Goal: Register for event/course

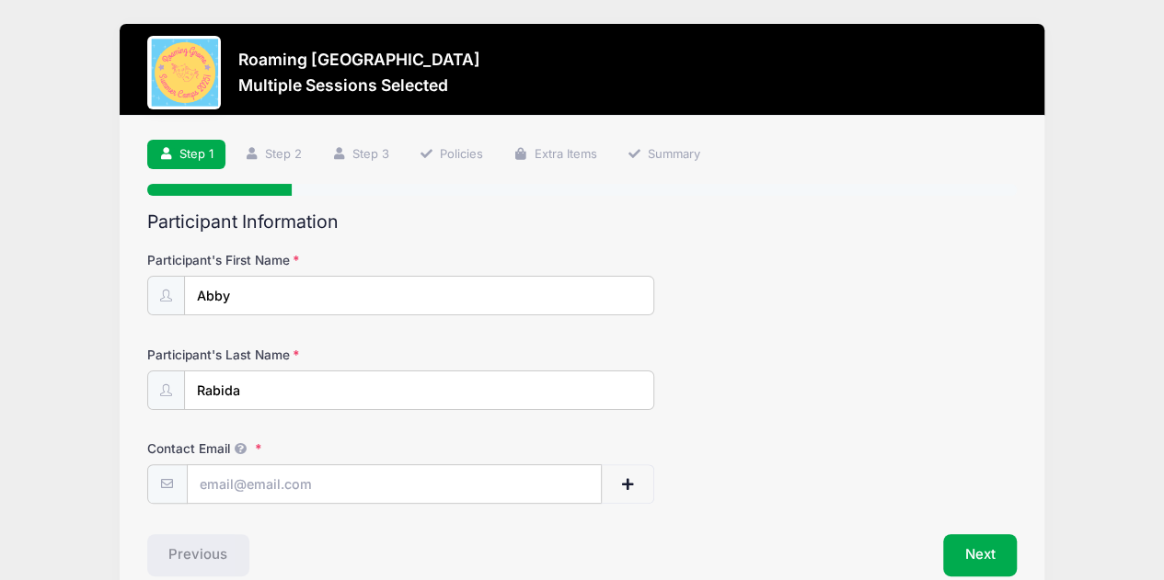
scroll to position [89, 0]
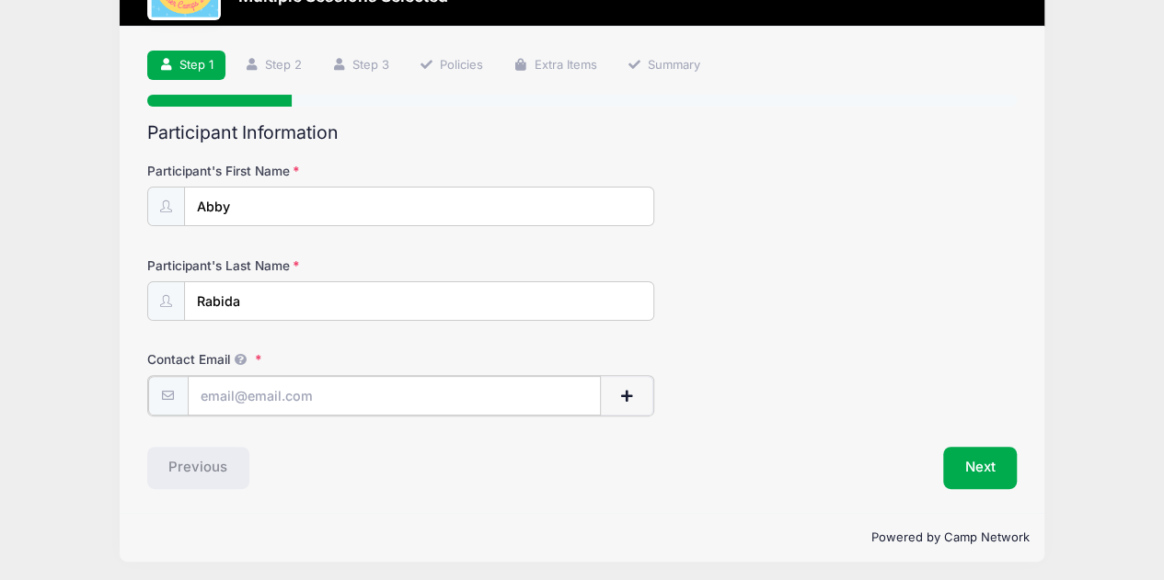
click at [386, 394] on input "Contact Email" at bounding box center [395, 396] width 414 height 40
type input "[EMAIL_ADDRESS][PERSON_NAME][DOMAIN_NAME]"
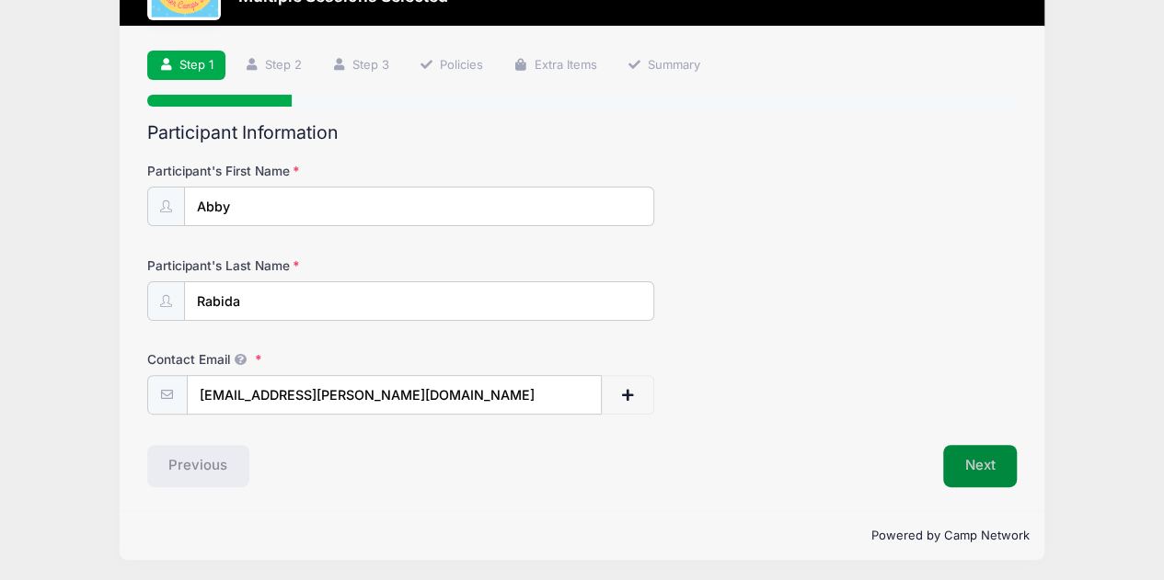
click at [991, 457] on button "Next" at bounding box center [980, 466] width 75 height 42
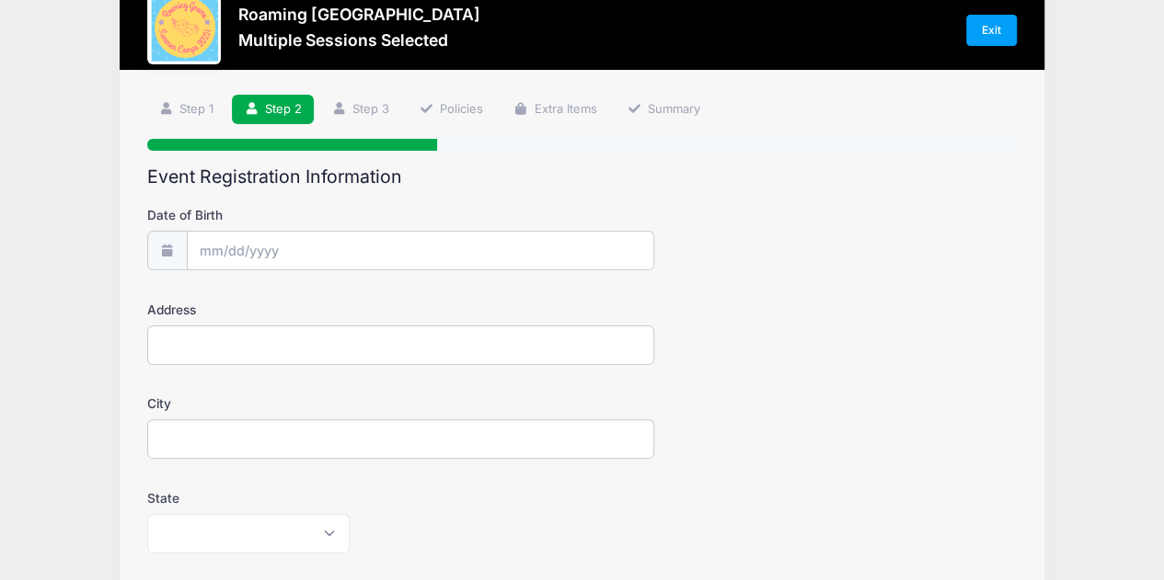
scroll to position [0, 0]
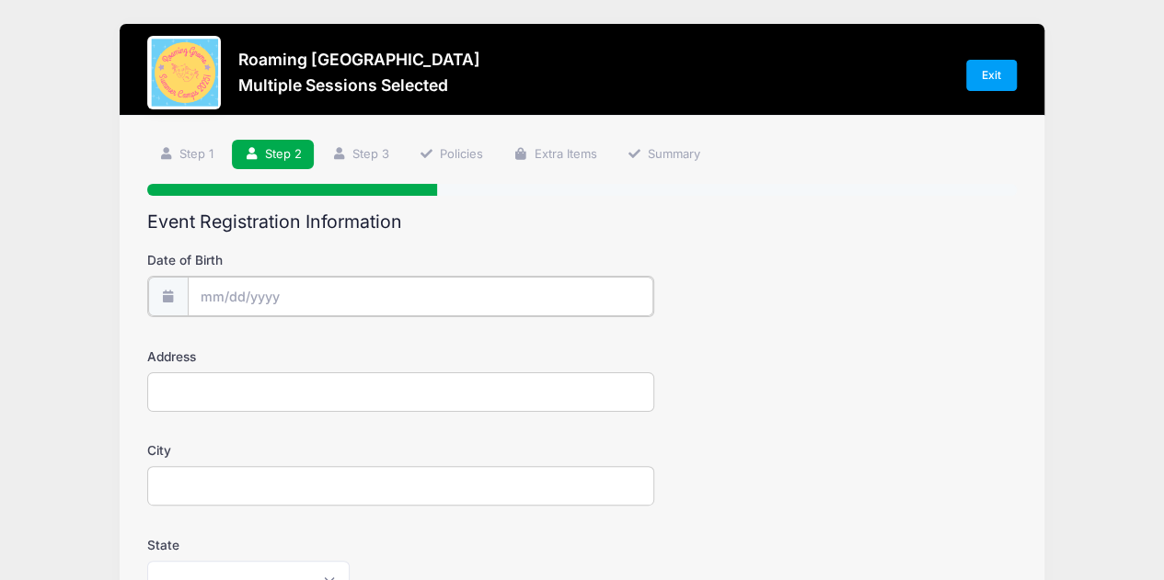
click at [305, 304] on input "Date of Birth" at bounding box center [420, 297] width 465 height 40
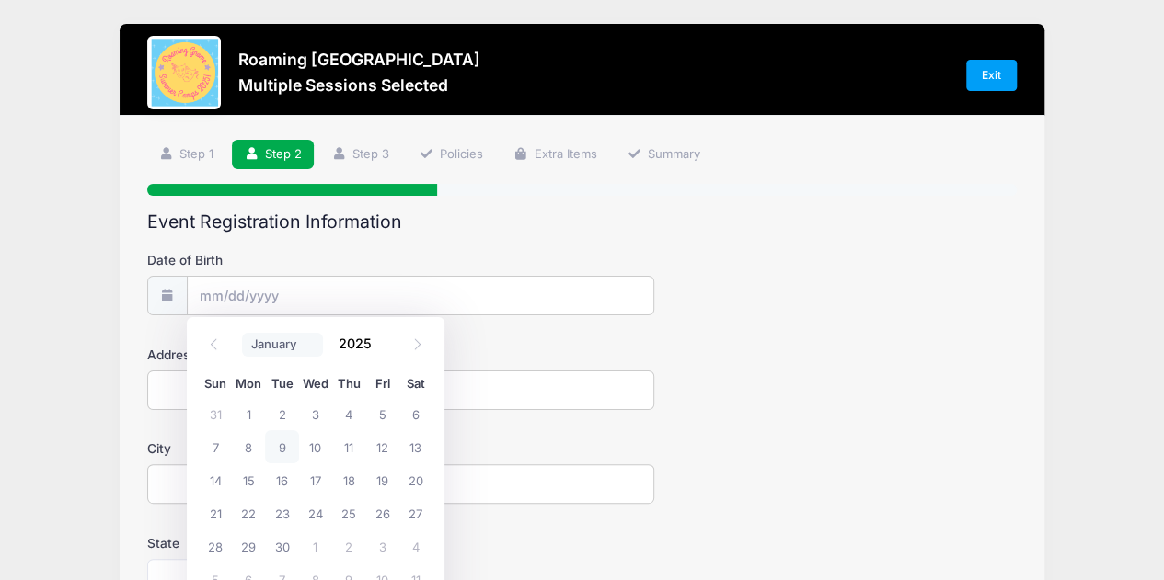
click at [320, 348] on select "January February March April May June July August September October November De…" at bounding box center [283, 345] width 82 height 24
select select "4"
click at [242, 333] on select "January February March April May June July August September October November De…" at bounding box center [283, 345] width 82 height 24
click at [355, 343] on input "2025" at bounding box center [359, 344] width 60 height 28
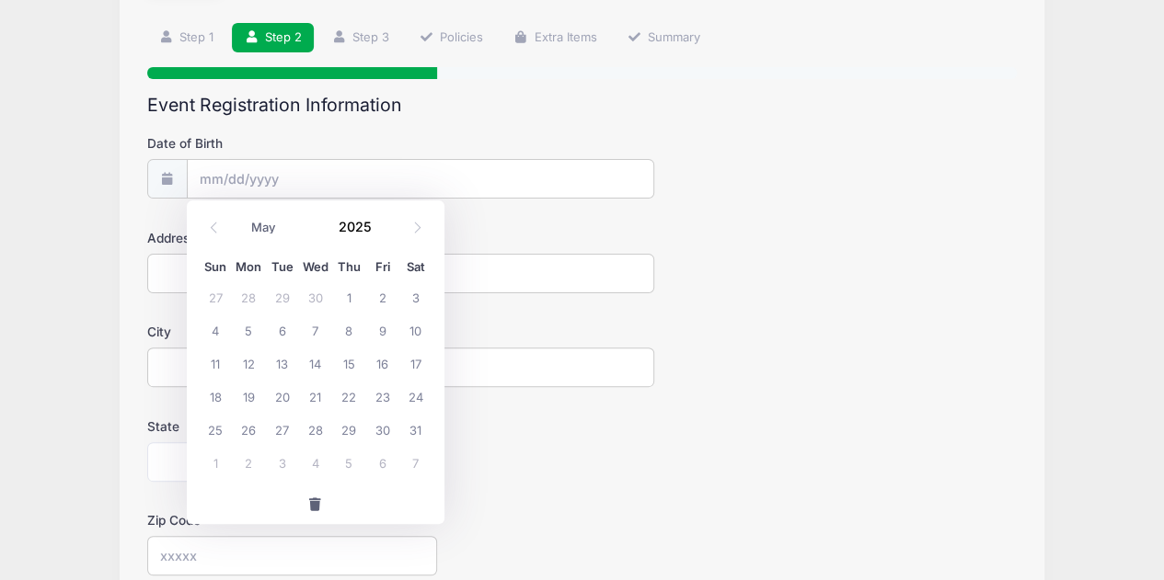
scroll to position [184, 0]
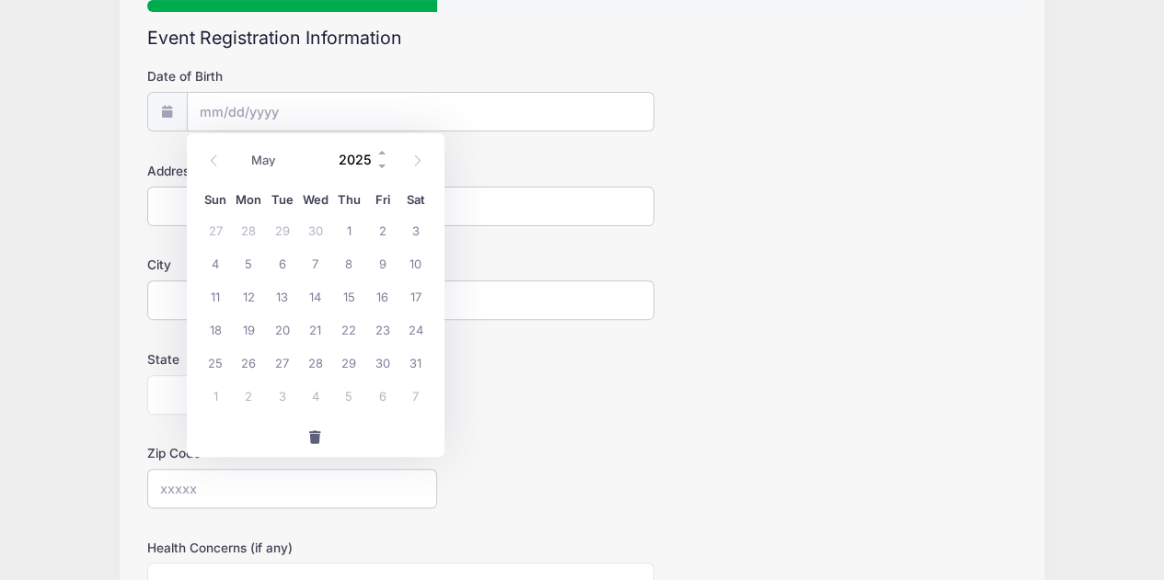
click at [359, 158] on input "2025" at bounding box center [359, 160] width 60 height 28
click at [384, 168] on span at bounding box center [382, 167] width 13 height 14
click at [383, 168] on span at bounding box center [382, 167] width 13 height 14
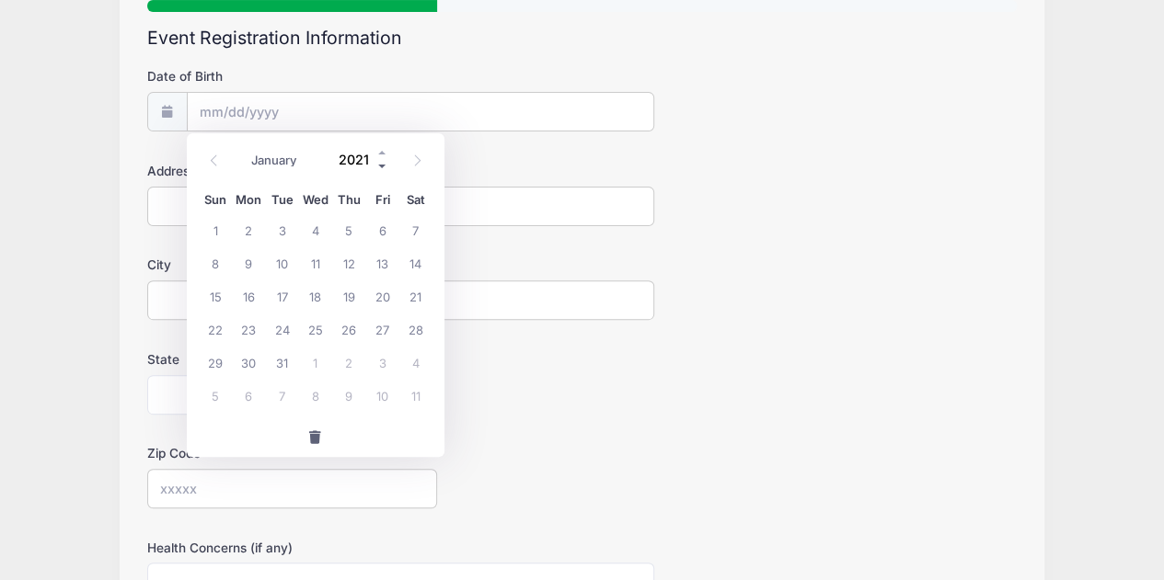
click at [383, 168] on span at bounding box center [382, 167] width 13 height 14
type input "2017"
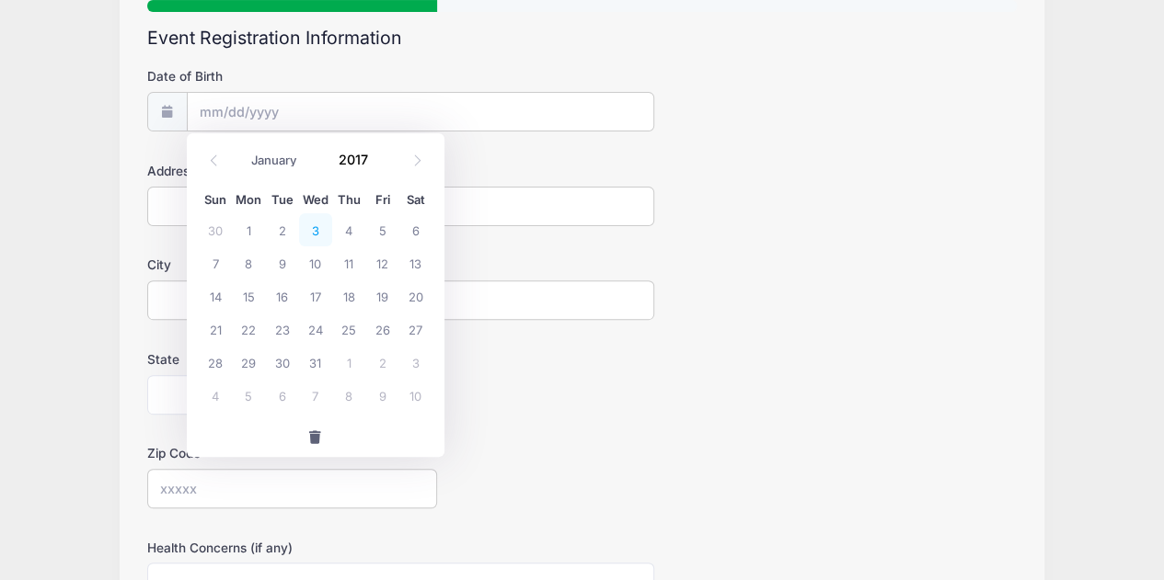
click at [318, 231] on span "3" at bounding box center [315, 229] width 33 height 33
type input "[DATE]"
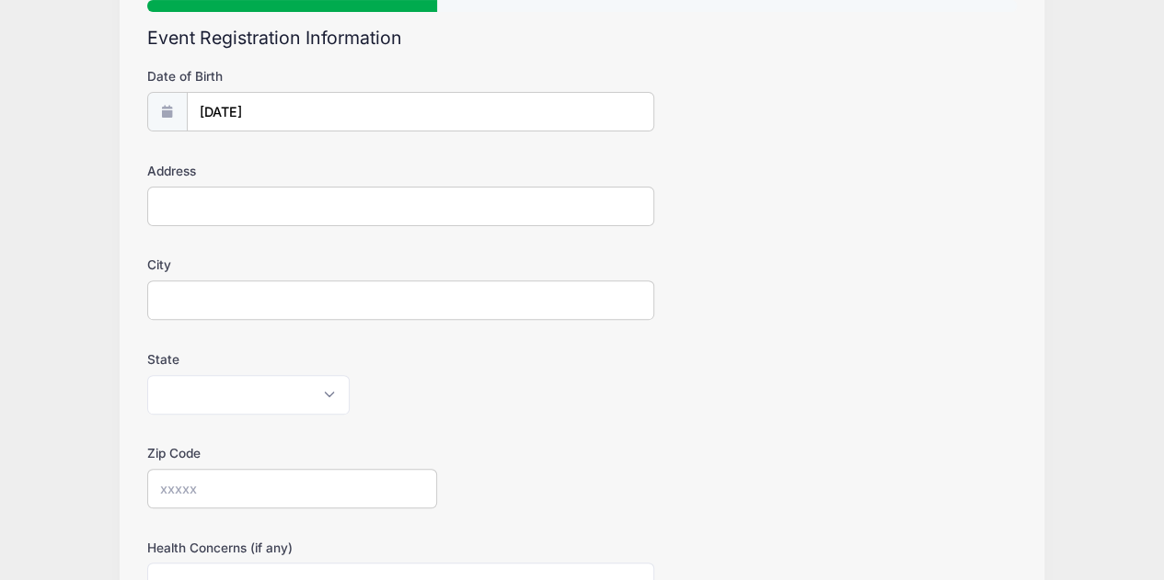
click at [282, 201] on input "Address" at bounding box center [401, 207] width 508 height 40
type input "[STREET_ADDRESS]"
type input "[GEOGRAPHIC_DATA]"
select select "CO"
type input "80238"
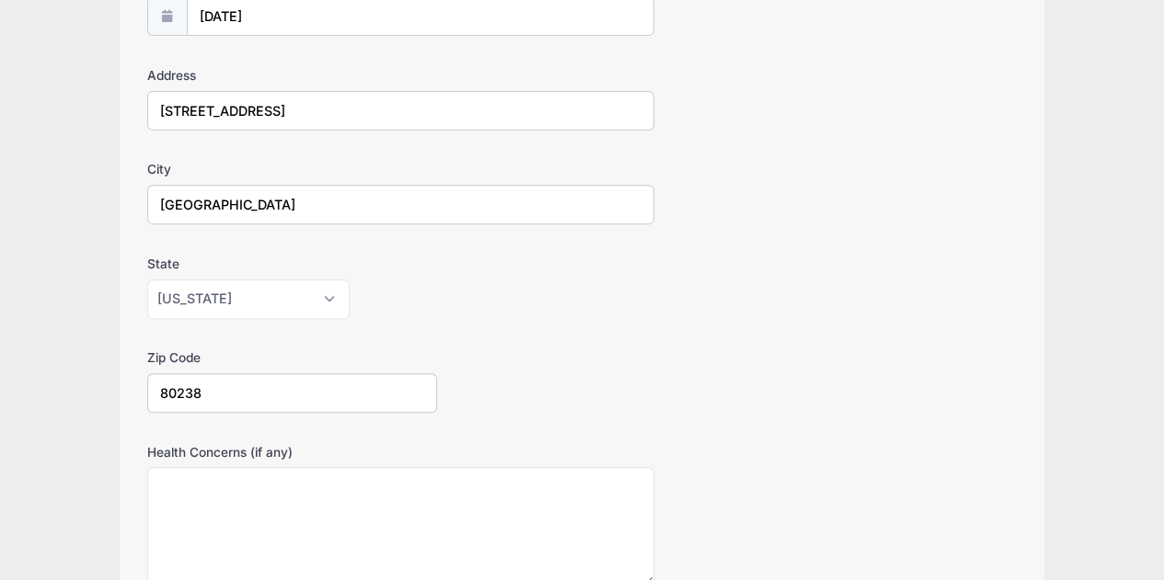
scroll to position [460, 0]
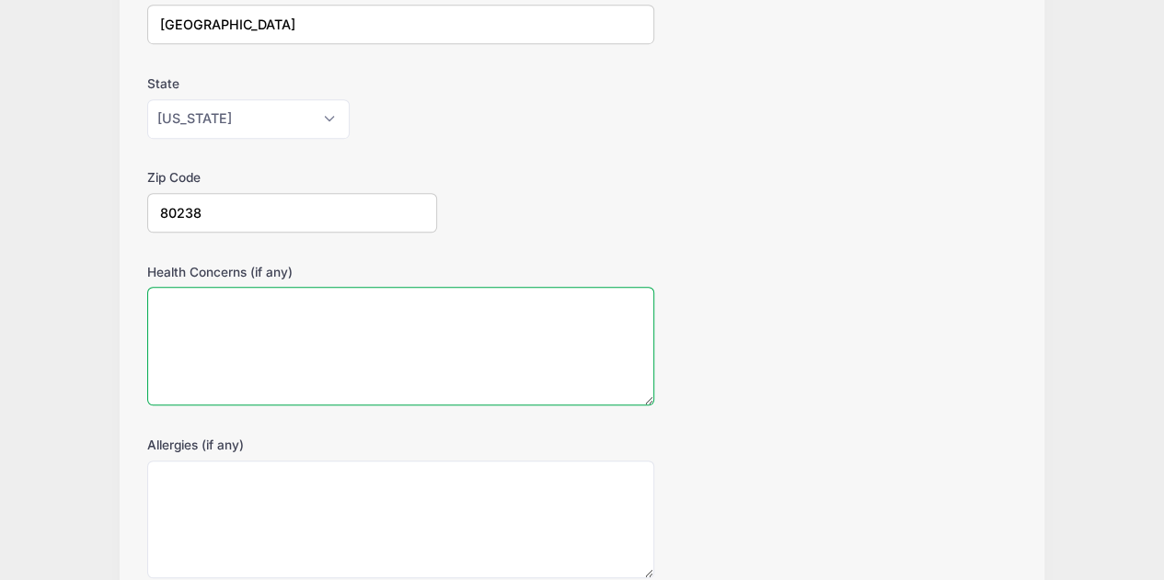
click at [284, 310] on textarea "Health Concerns (if any)" at bounding box center [401, 346] width 508 height 119
type textarea "none"
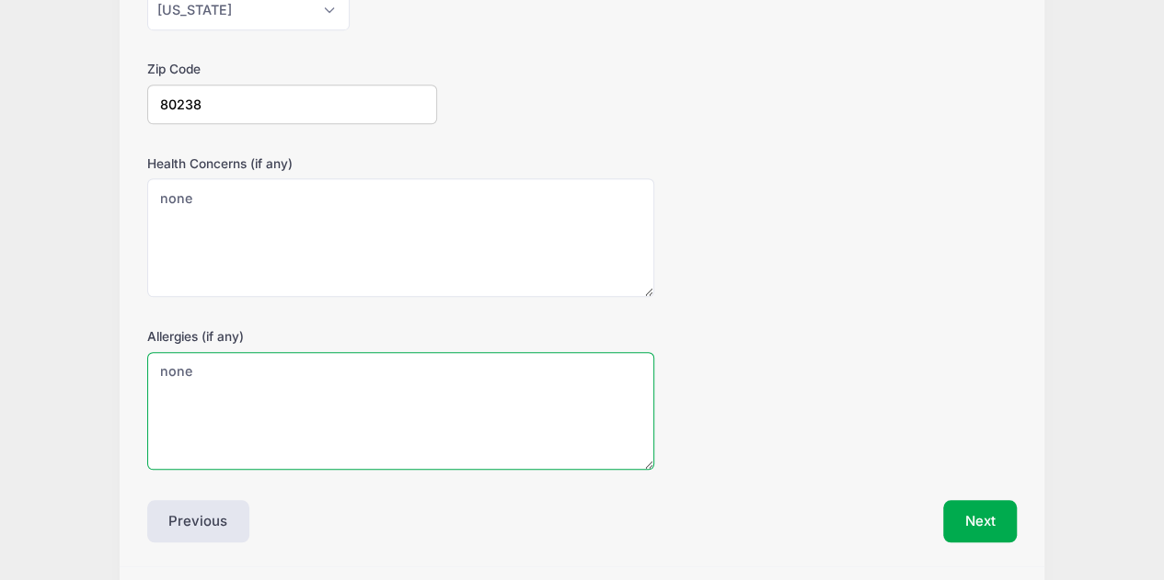
scroll to position [622, 0]
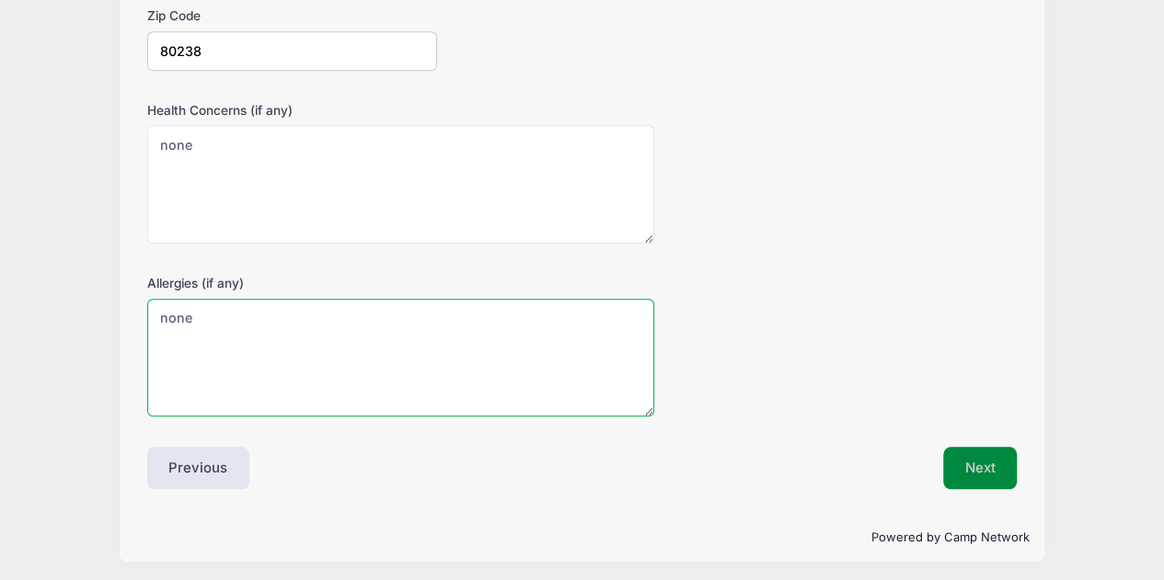
type textarea "none"
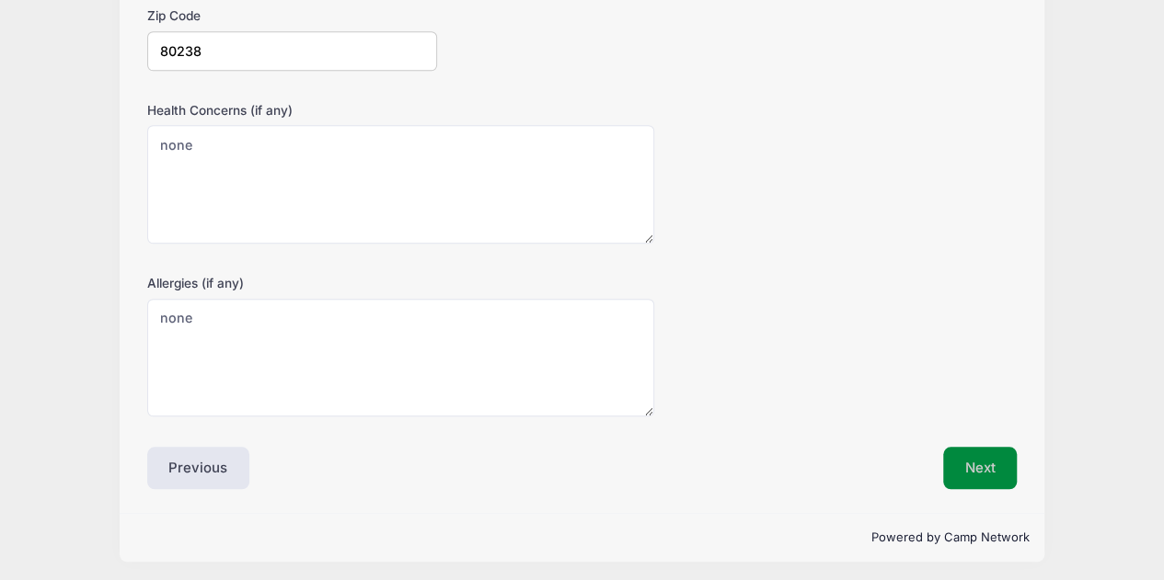
click at [995, 458] on button "Next" at bounding box center [980, 468] width 75 height 42
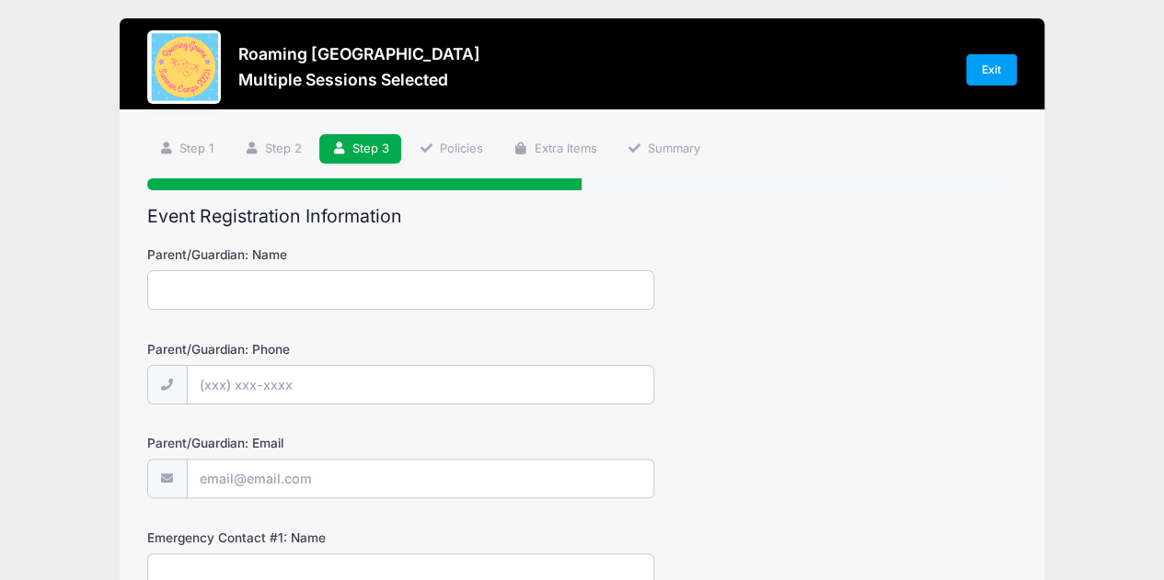
scroll to position [0, 0]
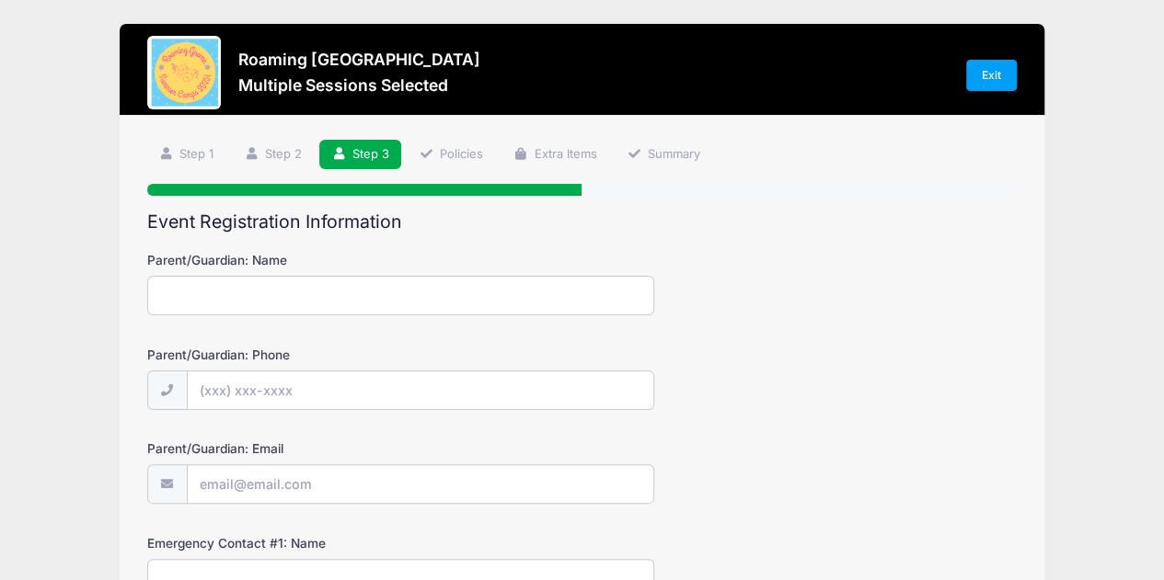
click at [372, 286] on input "Parent/Guardian: Name" at bounding box center [401, 296] width 508 height 40
type input "[PERSON_NAME]"
type input "[PHONE_NUMBER]"
type input "[EMAIL_ADDRESS][PERSON_NAME][DOMAIN_NAME]"
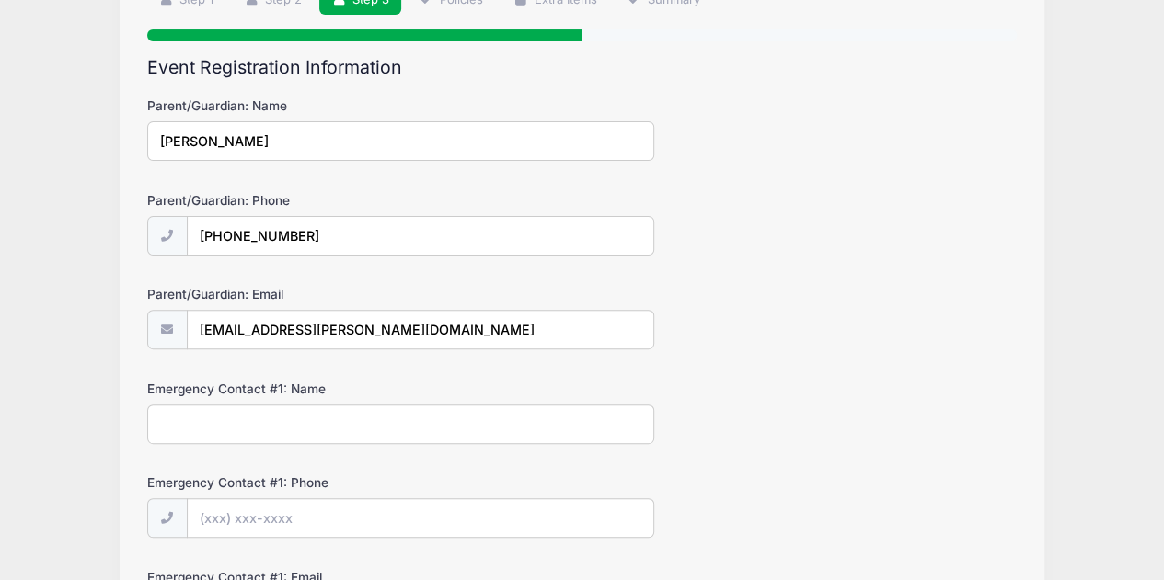
scroll to position [368, 0]
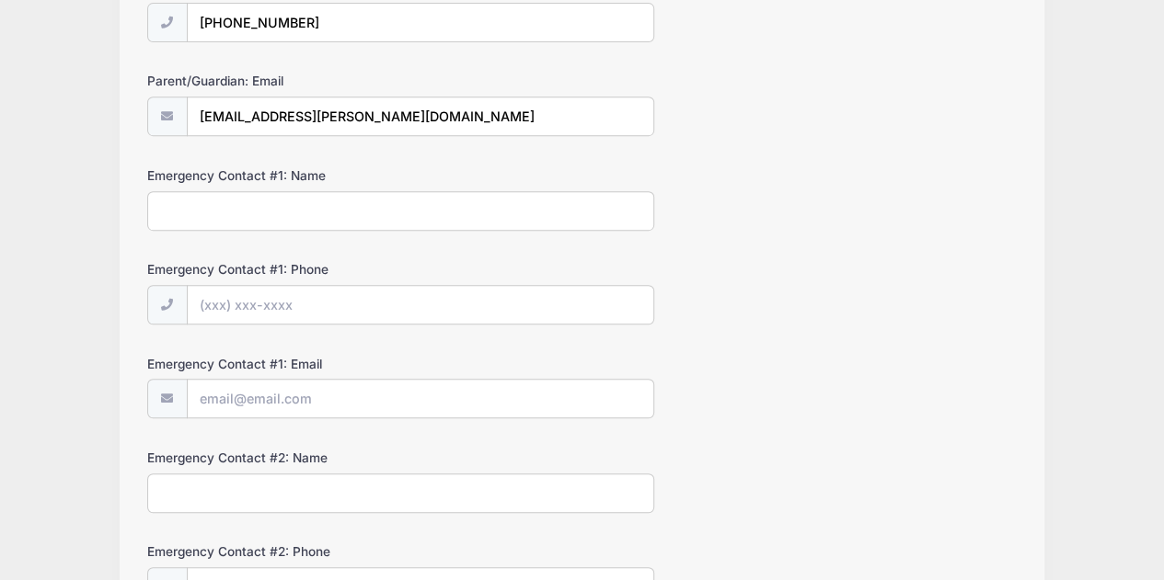
click at [368, 211] on input "Emergency Contact #1: Name" at bounding box center [401, 211] width 508 height 40
type input "[PERSON_NAME]"
type input "[PHONE_NUMBER]"
type input "[EMAIL_ADDRESS][PERSON_NAME][DOMAIN_NAME]"
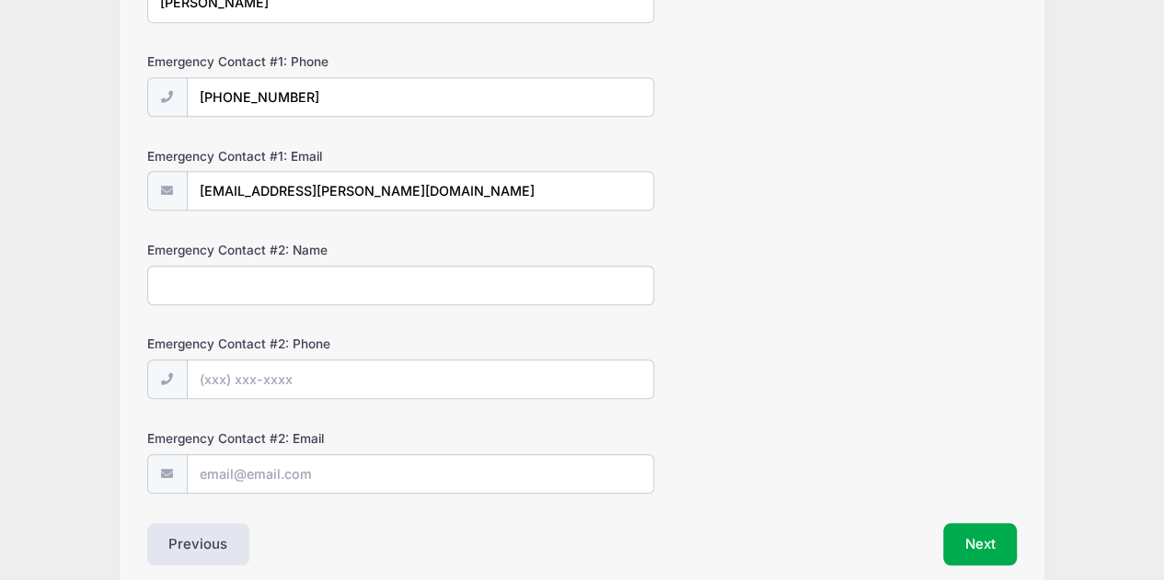
scroll to position [644, 0]
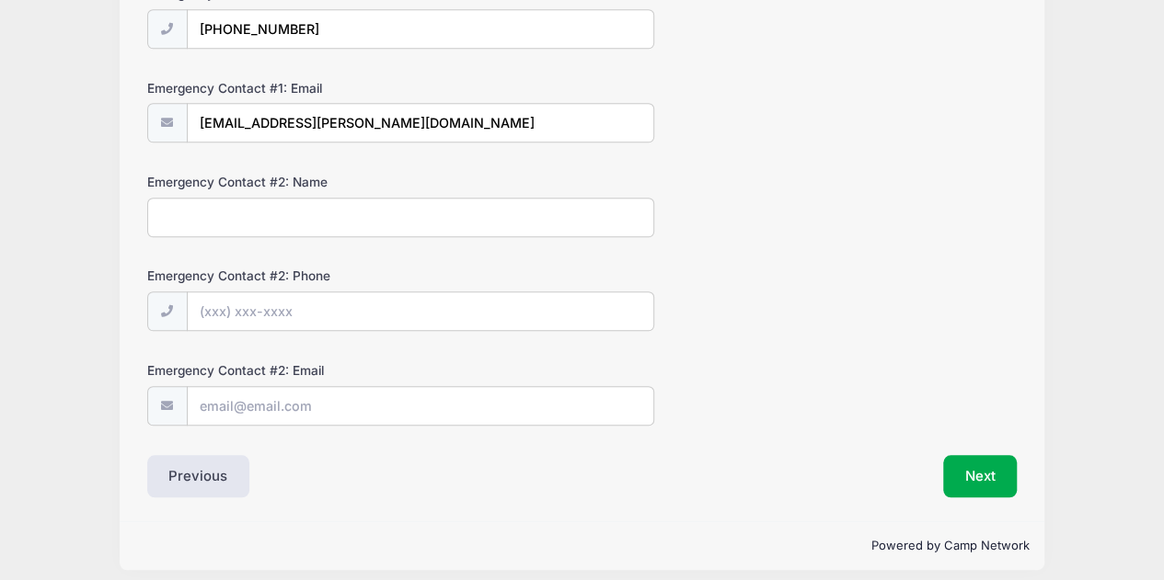
click at [399, 214] on input "Emergency Contact #2: Name" at bounding box center [401, 218] width 508 height 40
type input "[PERSON_NAME]"
type input "[PHONE_NUMBER]"
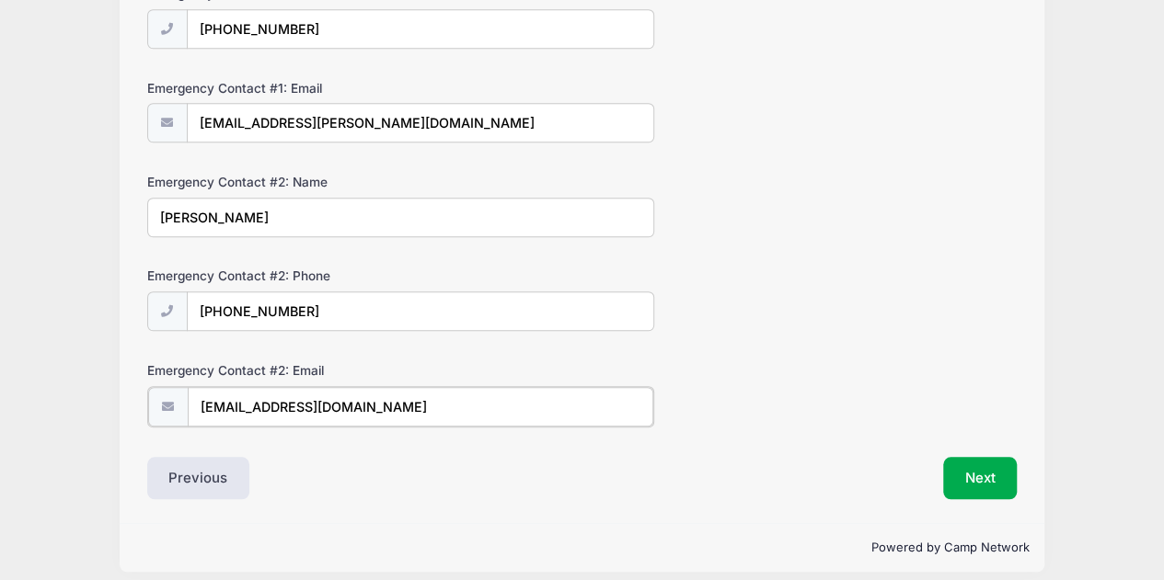
type input "[EMAIL_ADDRESS][DOMAIN_NAME]"
click at [983, 473] on button "Next" at bounding box center [980, 476] width 75 height 42
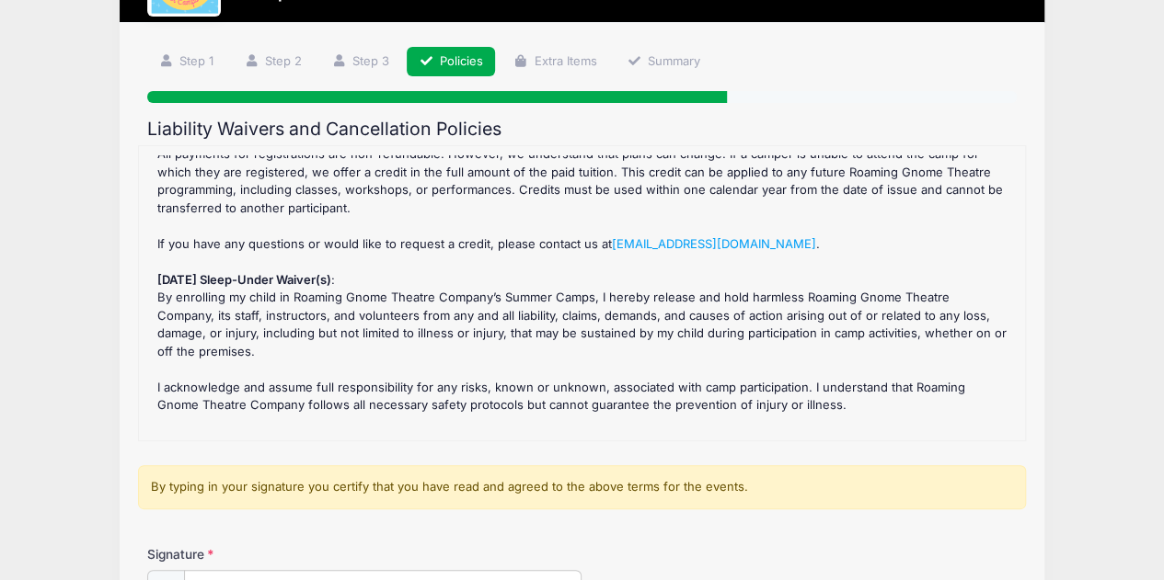
scroll to position [184, 0]
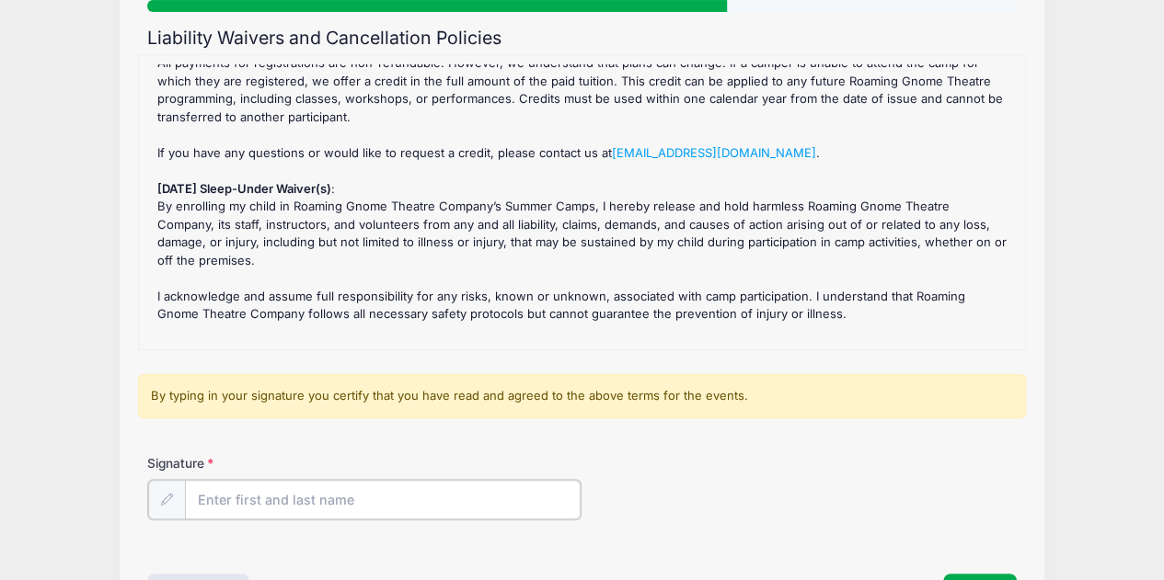
click at [199, 485] on input "Signature" at bounding box center [383, 500] width 396 height 40
type input "[PERSON_NAME]"
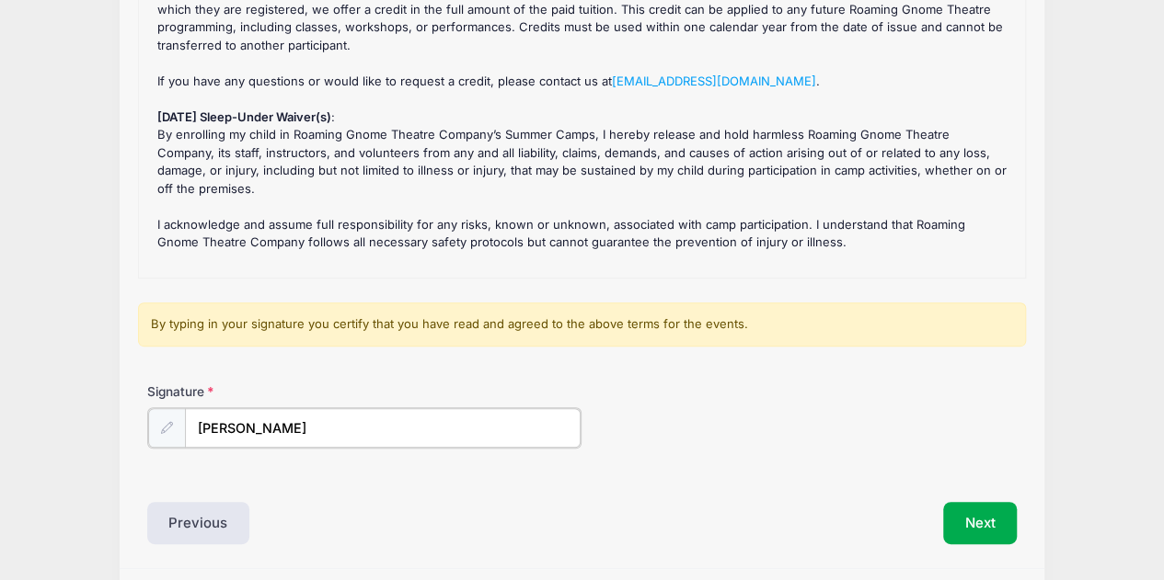
scroll to position [313, 0]
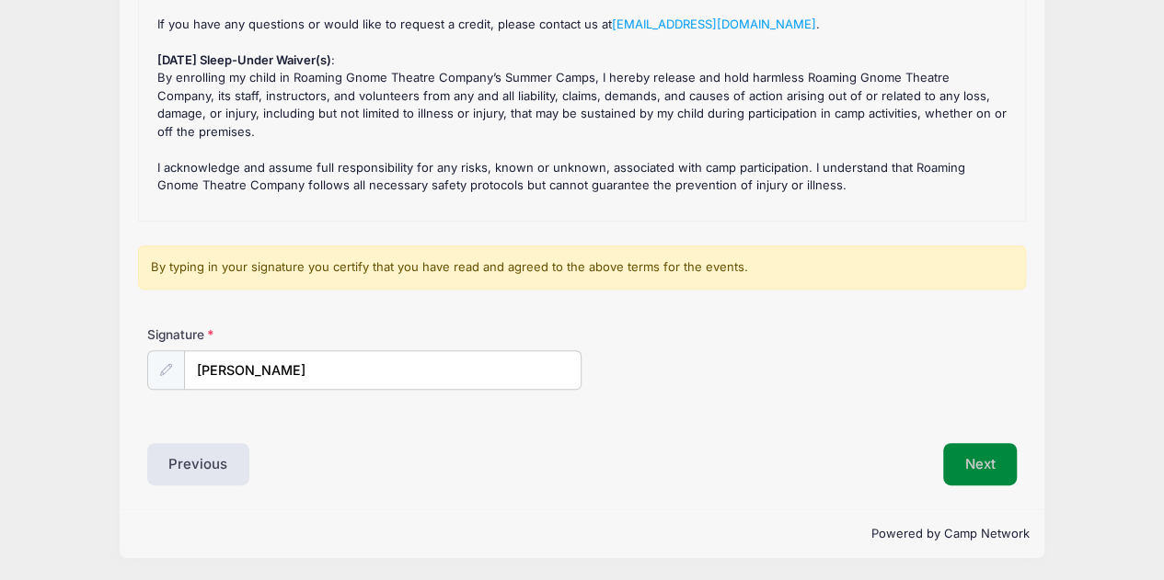
click at [977, 454] on button "Next" at bounding box center [980, 464] width 75 height 42
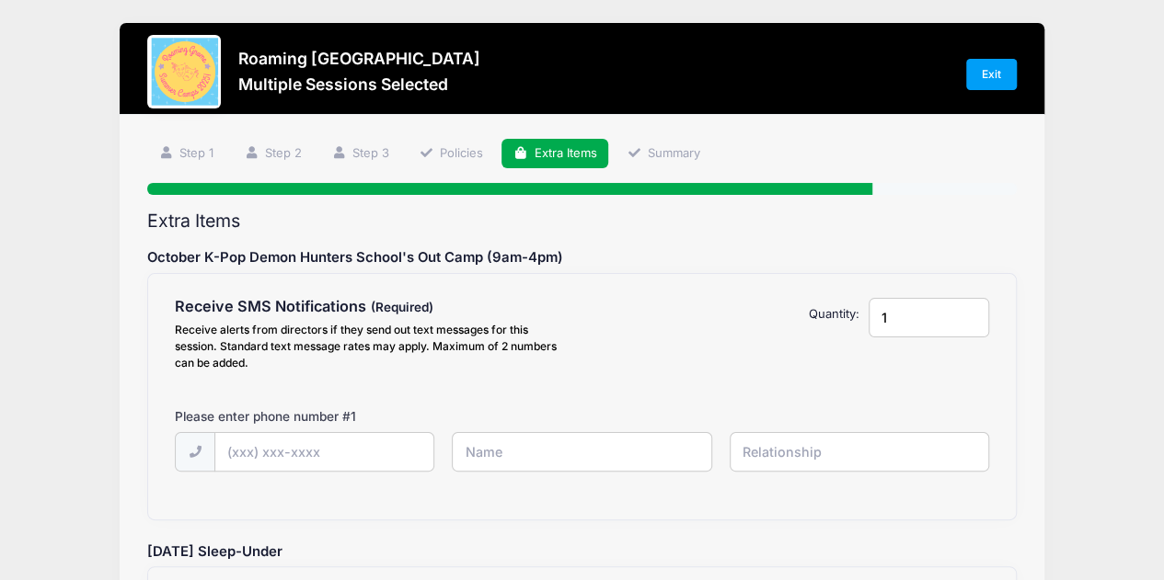
scroll to position [0, 0]
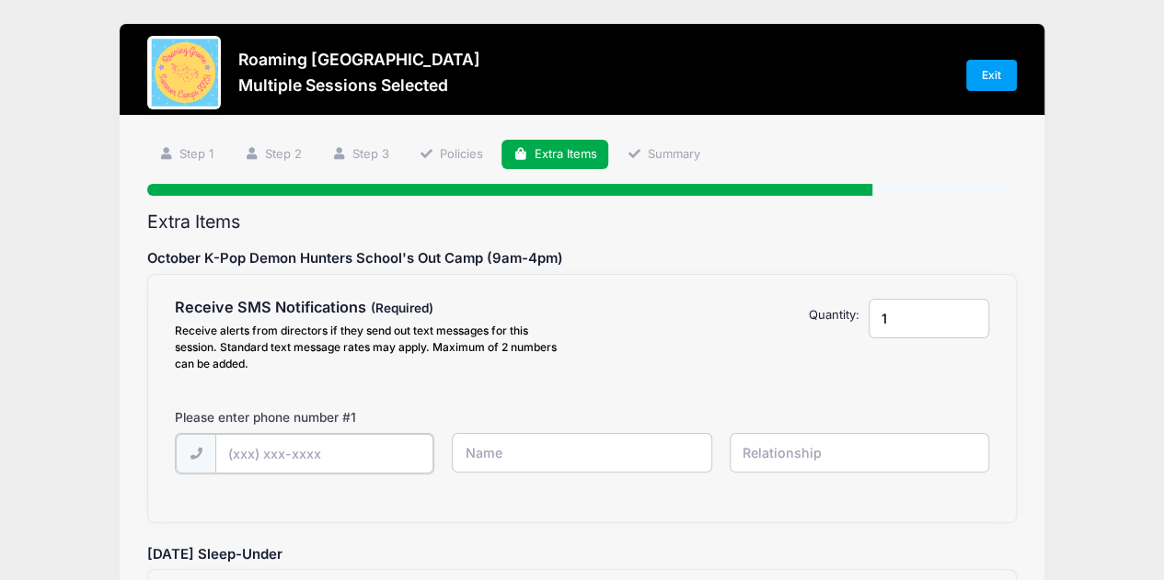
click at [364, 462] on input "text" at bounding box center [324, 454] width 218 height 40
type input "[PHONE_NUMBER]"
type input "[PERSON_NAME]"
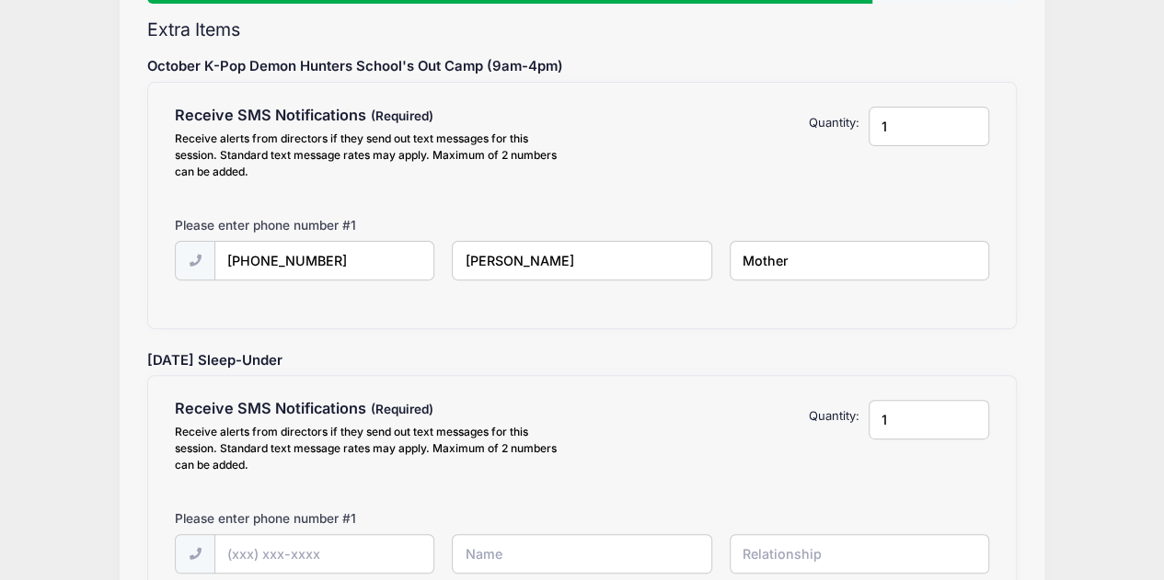
scroll to position [394, 0]
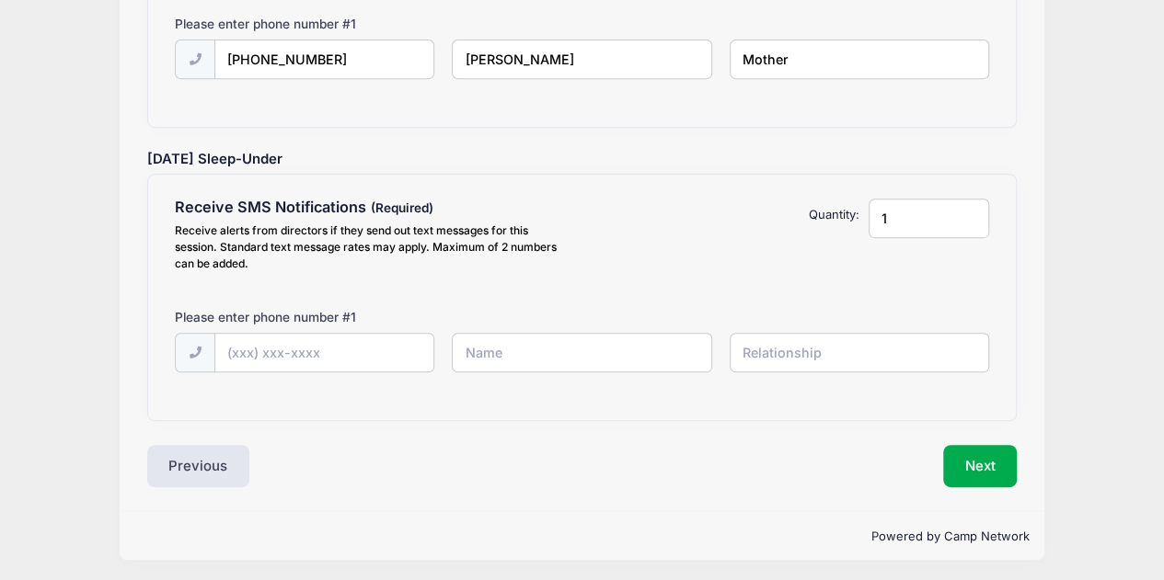
type input "Mother"
click at [355, 345] on input "text" at bounding box center [324, 354] width 218 height 40
type input "[PHONE_NUMBER]"
type input "[PERSON_NAME]"
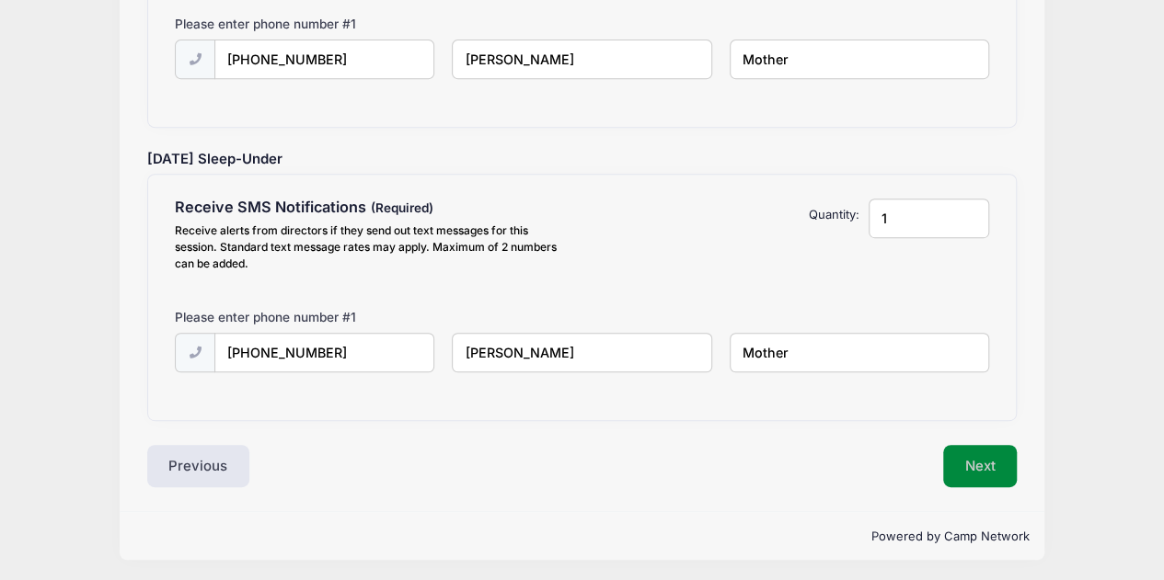
type input "Mother"
click at [984, 462] on button "Next" at bounding box center [980, 466] width 75 height 42
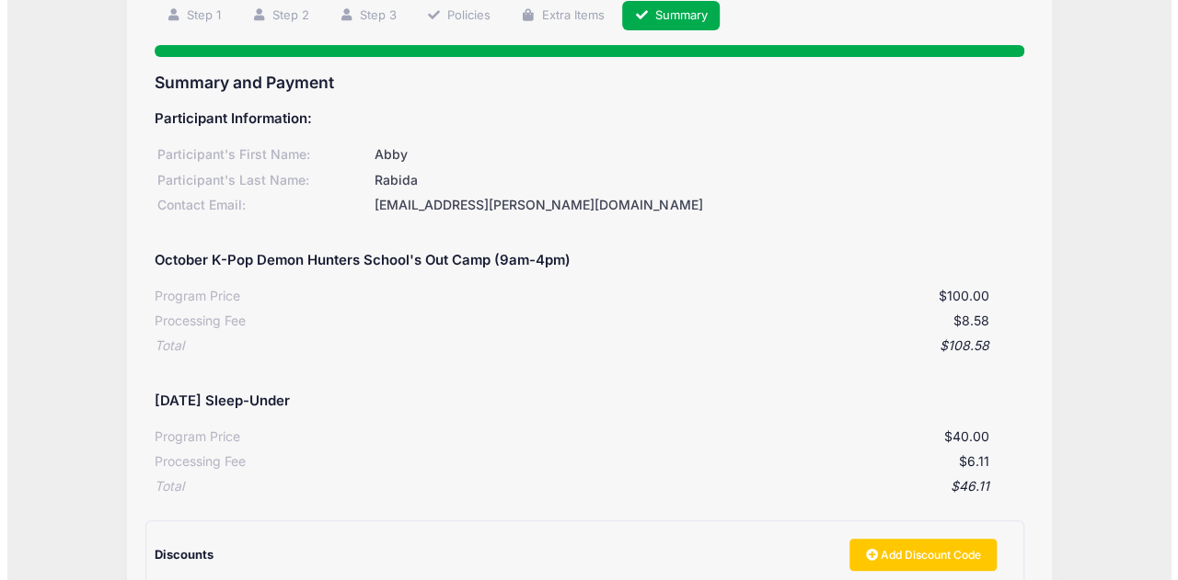
scroll to position [368, 0]
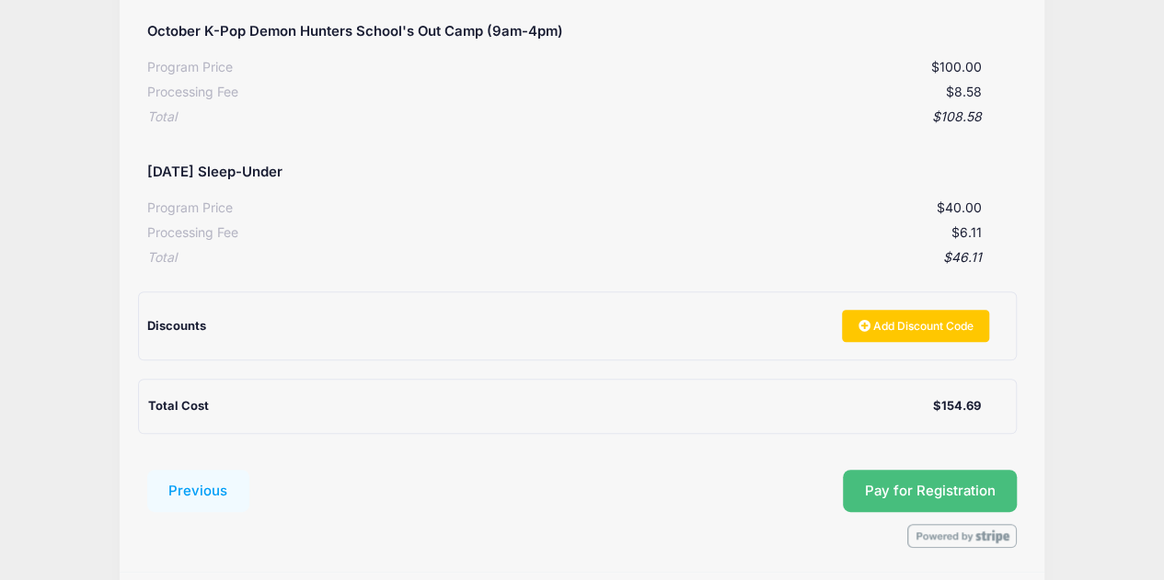
click at [883, 488] on button "Pay for Registration" at bounding box center [930, 491] width 175 height 42
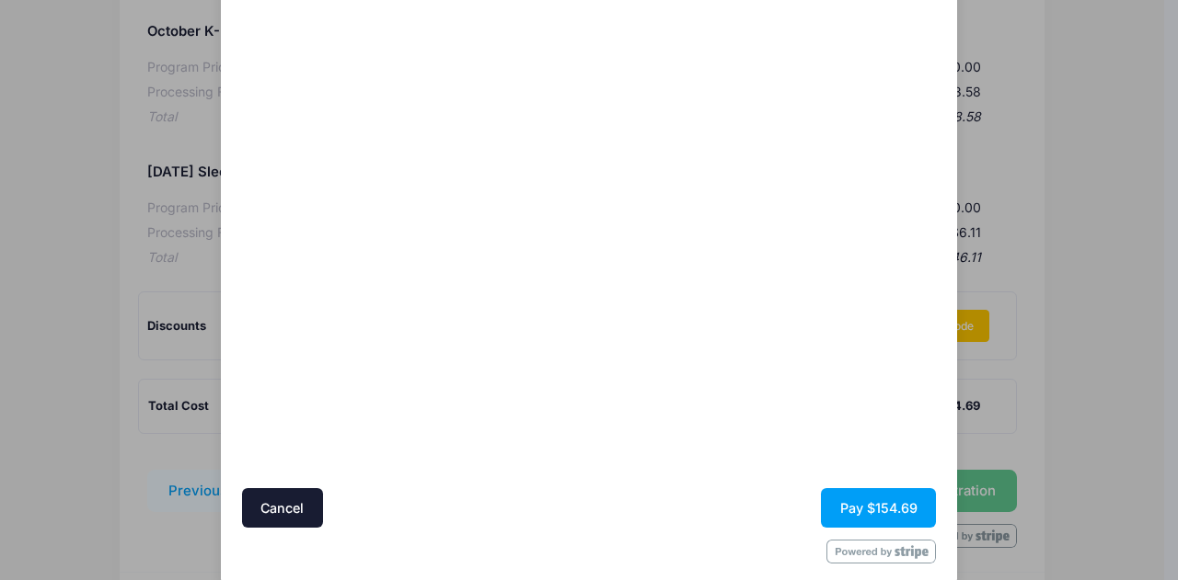
scroll to position [156, 0]
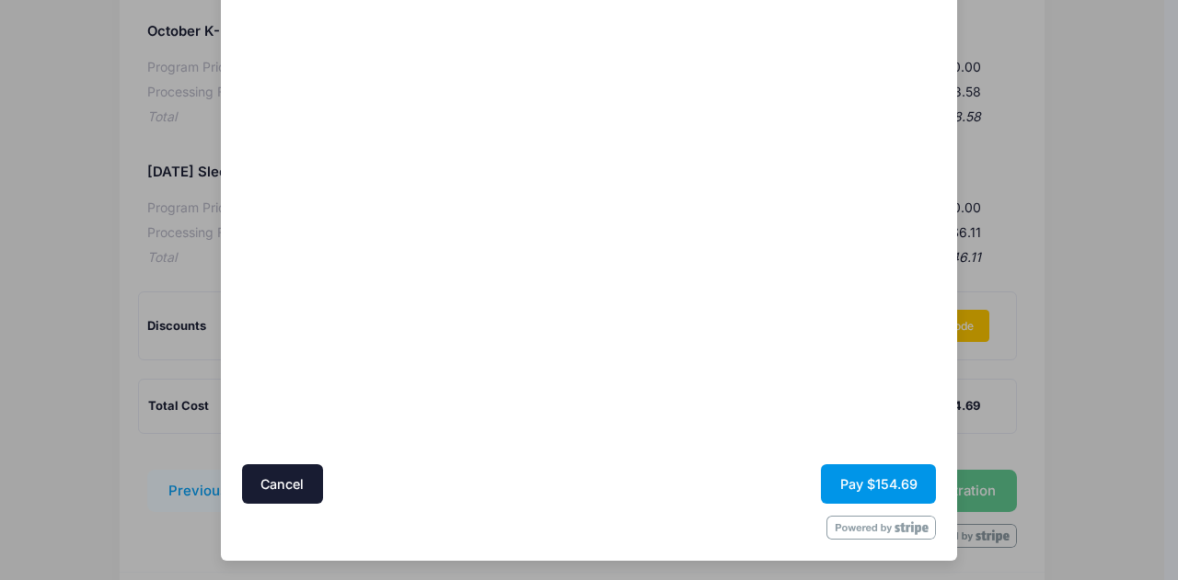
click at [896, 470] on button "Pay $154.69" at bounding box center [878, 485] width 115 height 40
